Goal: Check status: Check status

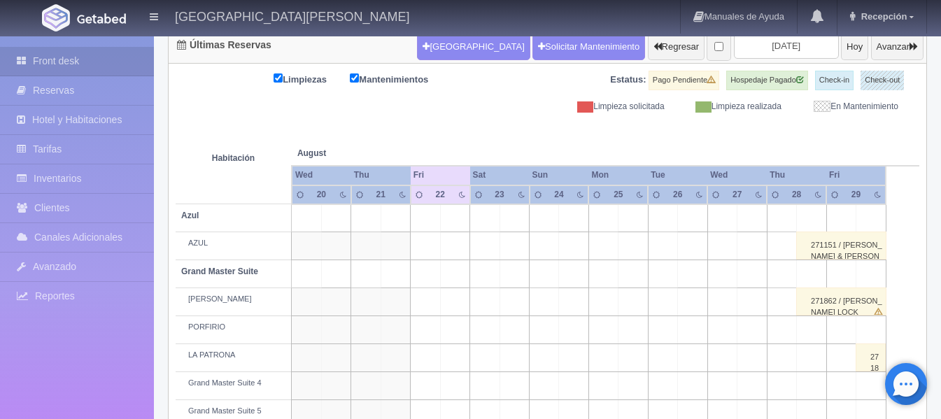
scroll to position [70, 0]
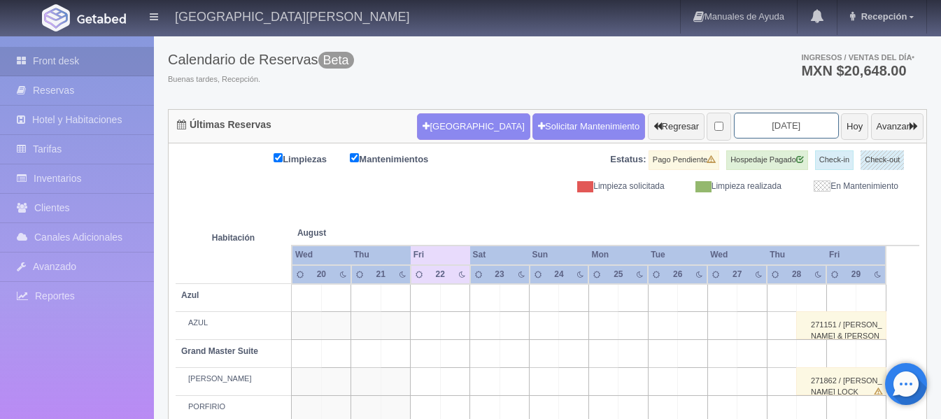
click at [776, 127] on input "2025-08-22" at bounding box center [786, 126] width 105 height 26
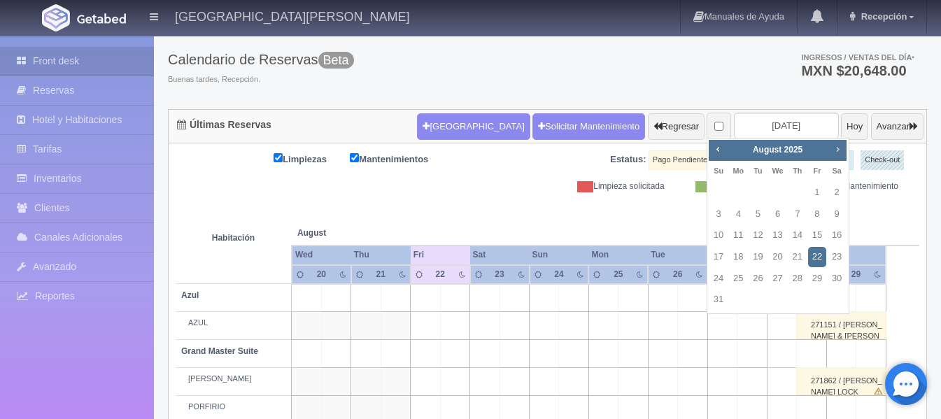
click at [838, 147] on span "Next" at bounding box center [837, 148] width 11 height 11
click at [831, 153] on link "Next" at bounding box center [838, 148] width 15 height 15
click at [715, 216] on link "2" at bounding box center [719, 214] width 18 height 20
type input "[DATE]"
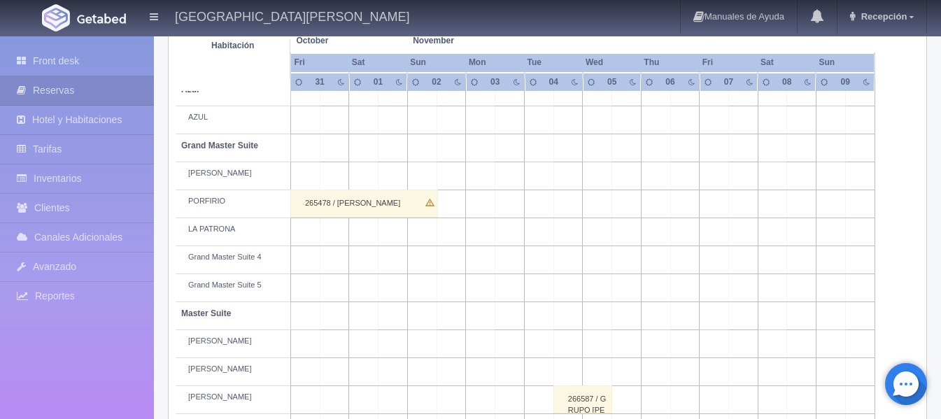
scroll to position [280, 0]
